Goal: Download file/media

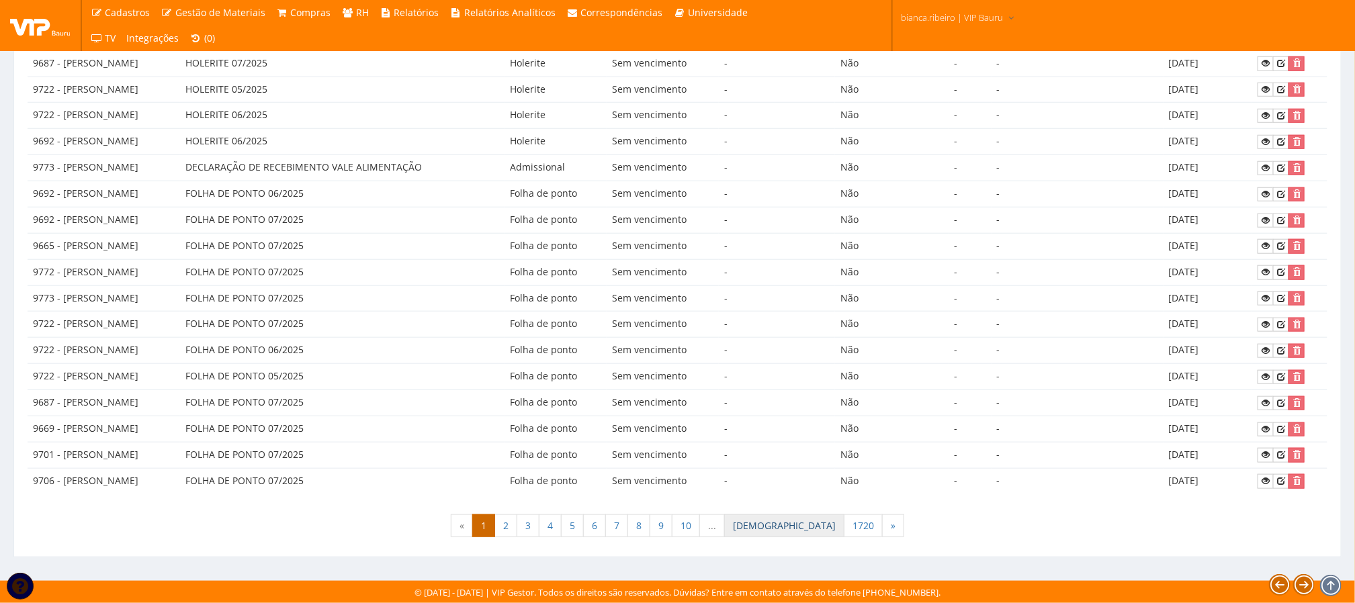
scroll to position [609, 0]
click at [517, 531] on link "2" at bounding box center [506, 526] width 23 height 23
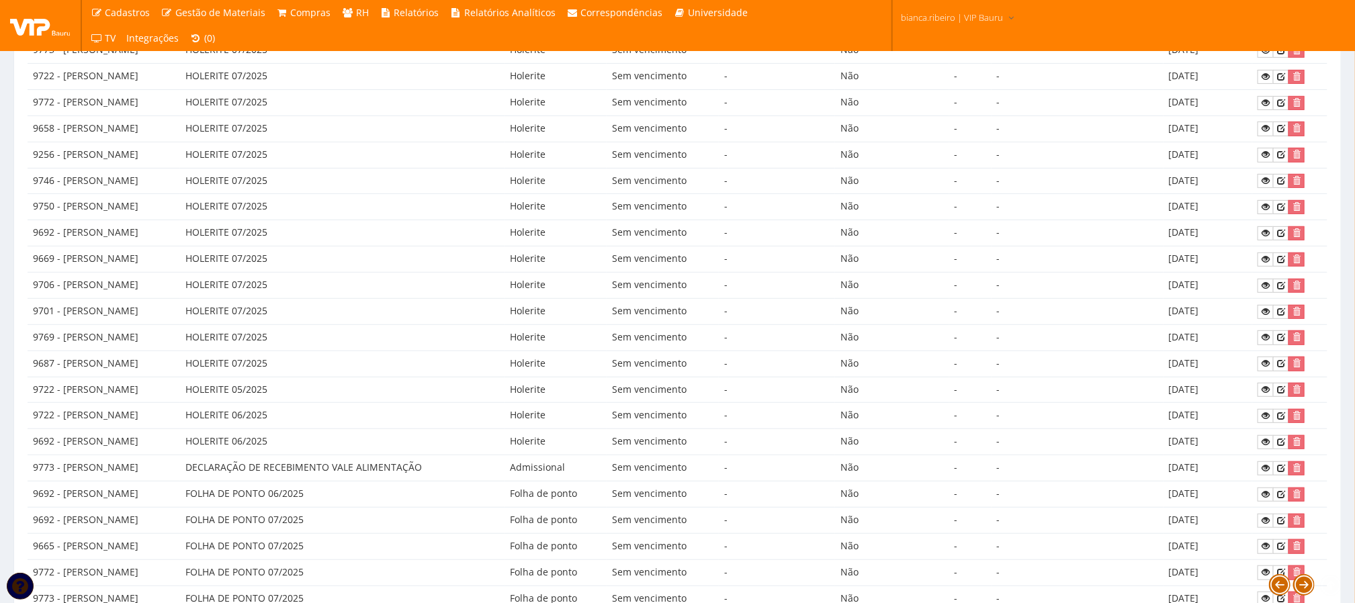
scroll to position [302, 0]
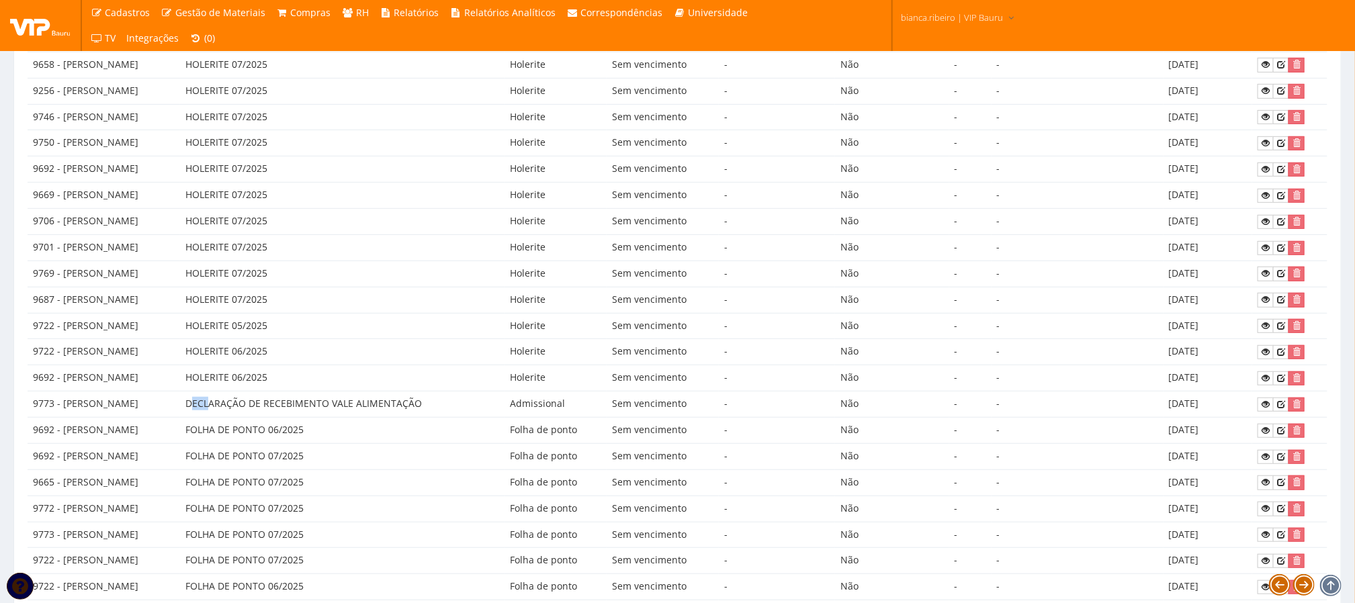
drag, startPoint x: 289, startPoint y: 415, endPoint x: 307, endPoint y: 421, distance: 19.1
click at [307, 418] on td "DECLARAÇÃO DE RECEBIMENTO VALE ALIMENTAÇÃO" at bounding box center [342, 405] width 325 height 26
click at [282, 414] on td "DECLARAÇÃO DE RECEBIMENTO VALE ALIMENTAÇÃO" at bounding box center [342, 405] width 325 height 26
drag, startPoint x: 282, startPoint y: 417, endPoint x: 519, endPoint y: 422, distance: 236.6
click at [505, 418] on td "DECLARAÇÃO DE RECEBIMENTO VALE ALIMENTAÇÃO" at bounding box center [342, 405] width 325 height 26
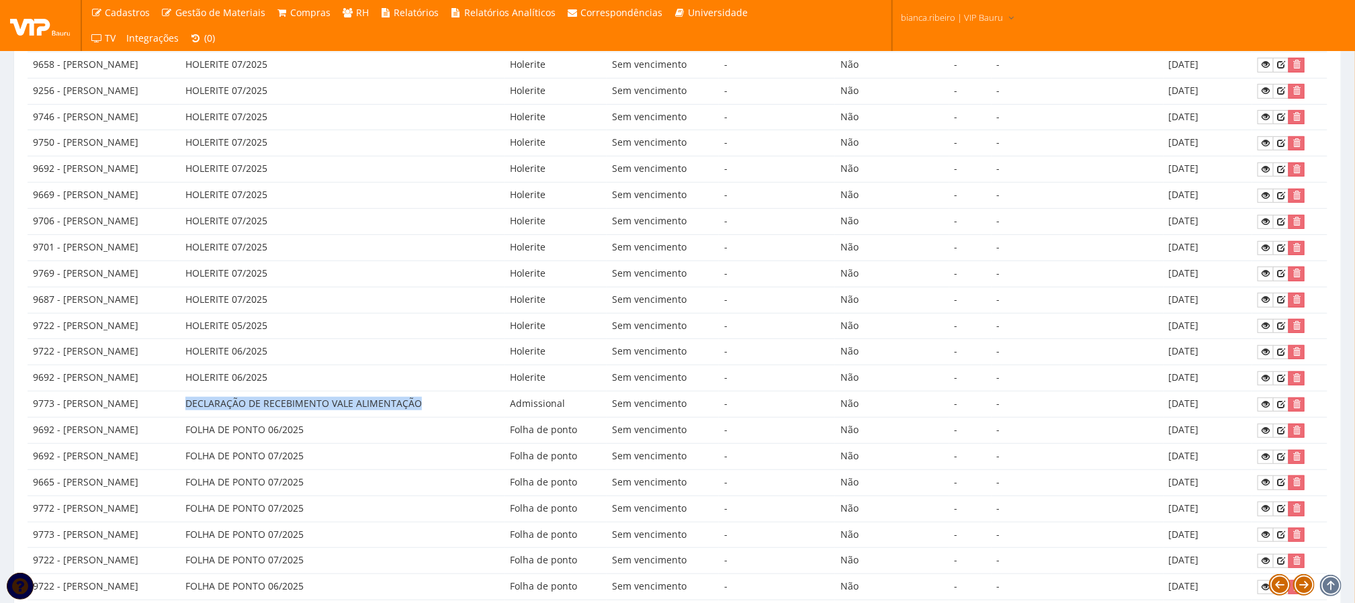
copy td "DECLARAÇÃO DE RECEBIMENTO VALE ALIMENTAÇÃO"
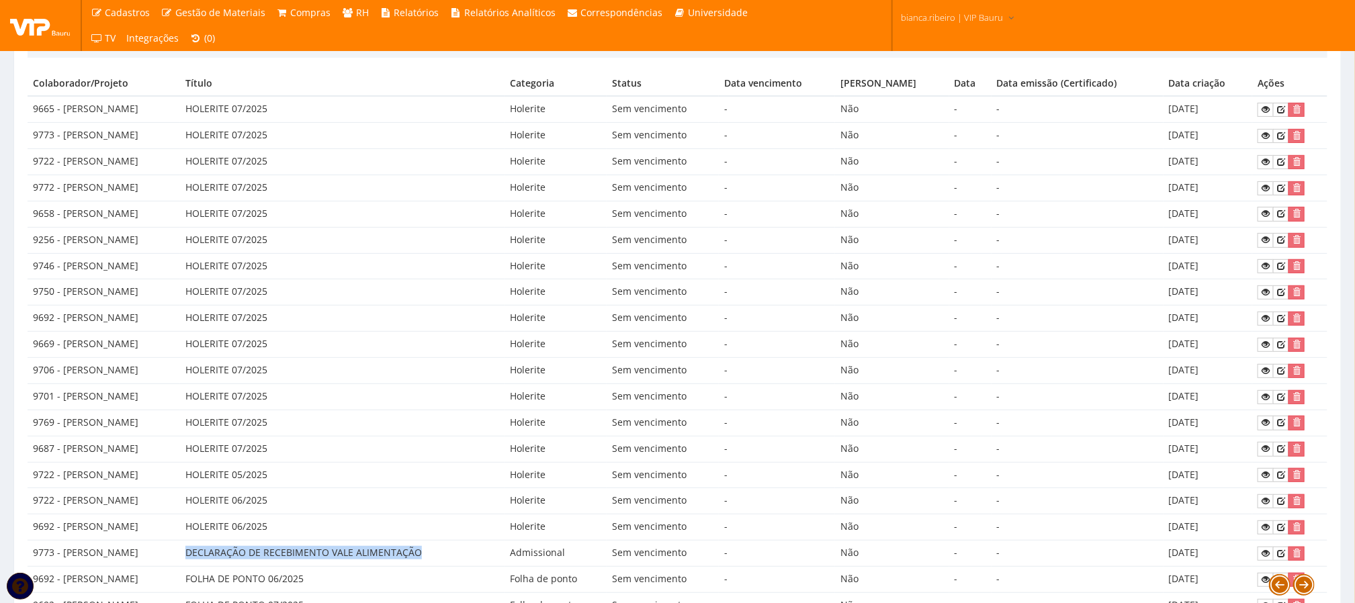
scroll to position [202, 0]
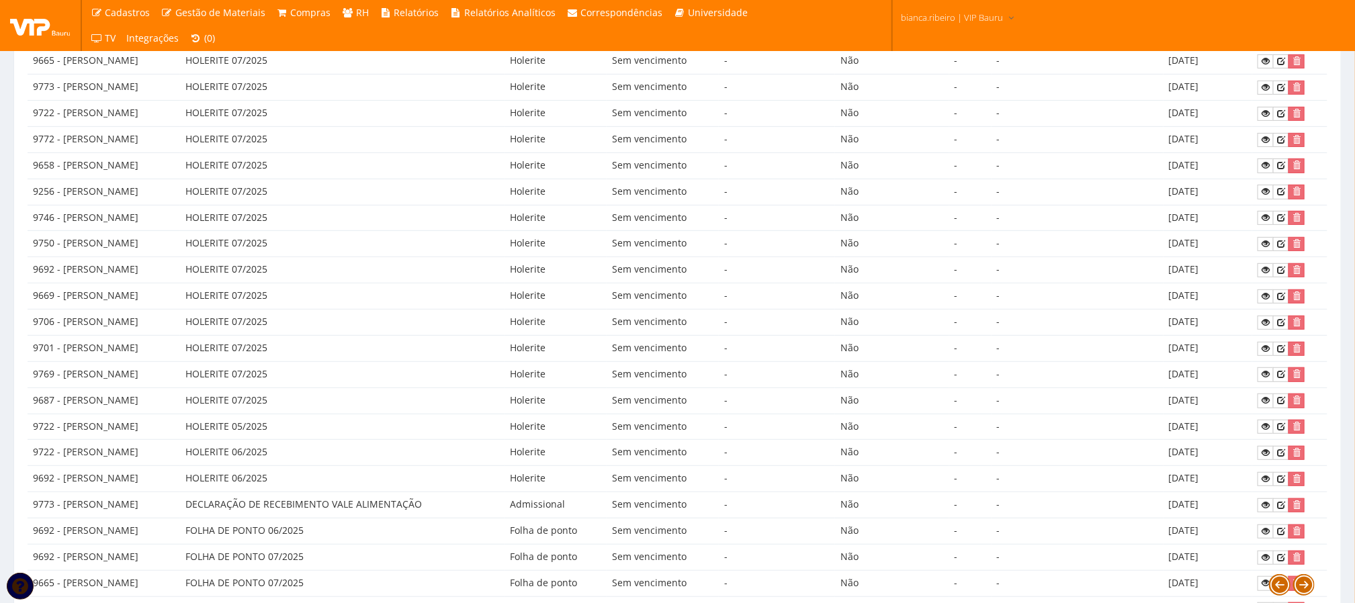
click at [505, 433] on td "HOLERITE 05/2025" at bounding box center [342, 427] width 325 height 26
click at [1270, 510] on icon at bounding box center [1266, 505] width 8 height 9
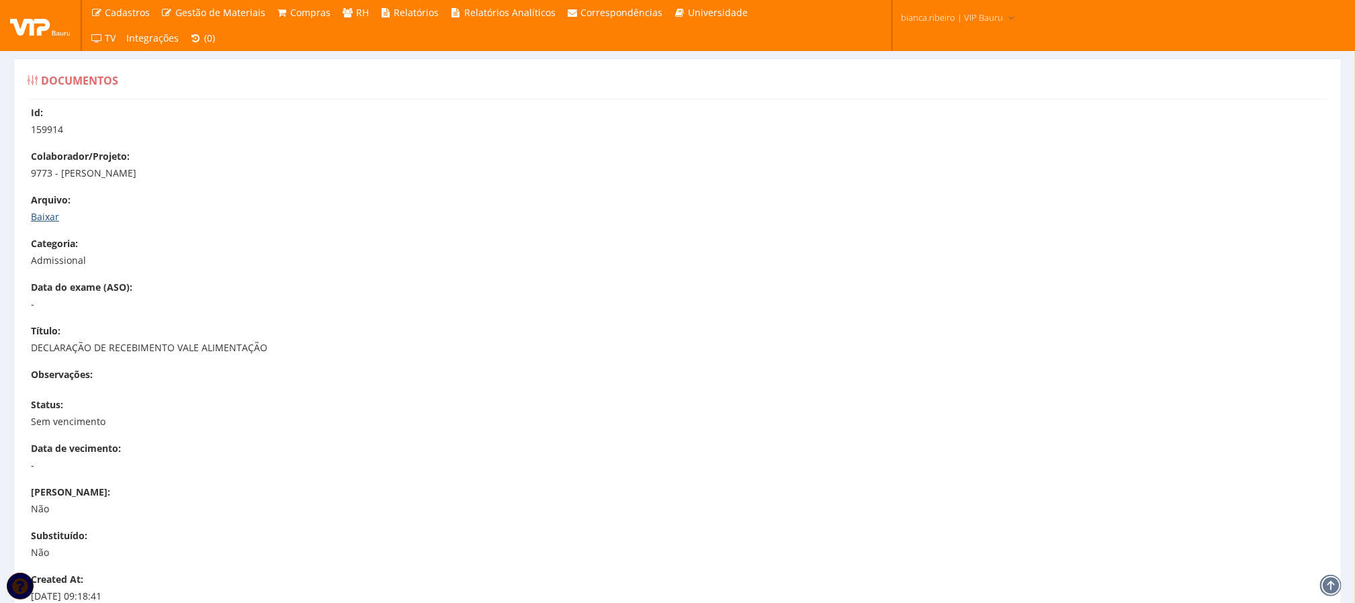
click at [50, 216] on link "Baixar" at bounding box center [45, 216] width 28 height 13
click at [652, 329] on div "Título: DECLARAÇÃO DE RECEBIMENTO VALE ALIMENTAÇÃO" at bounding box center [684, 340] width 1307 height 30
